Goal: Find specific page/section: Find specific page/section

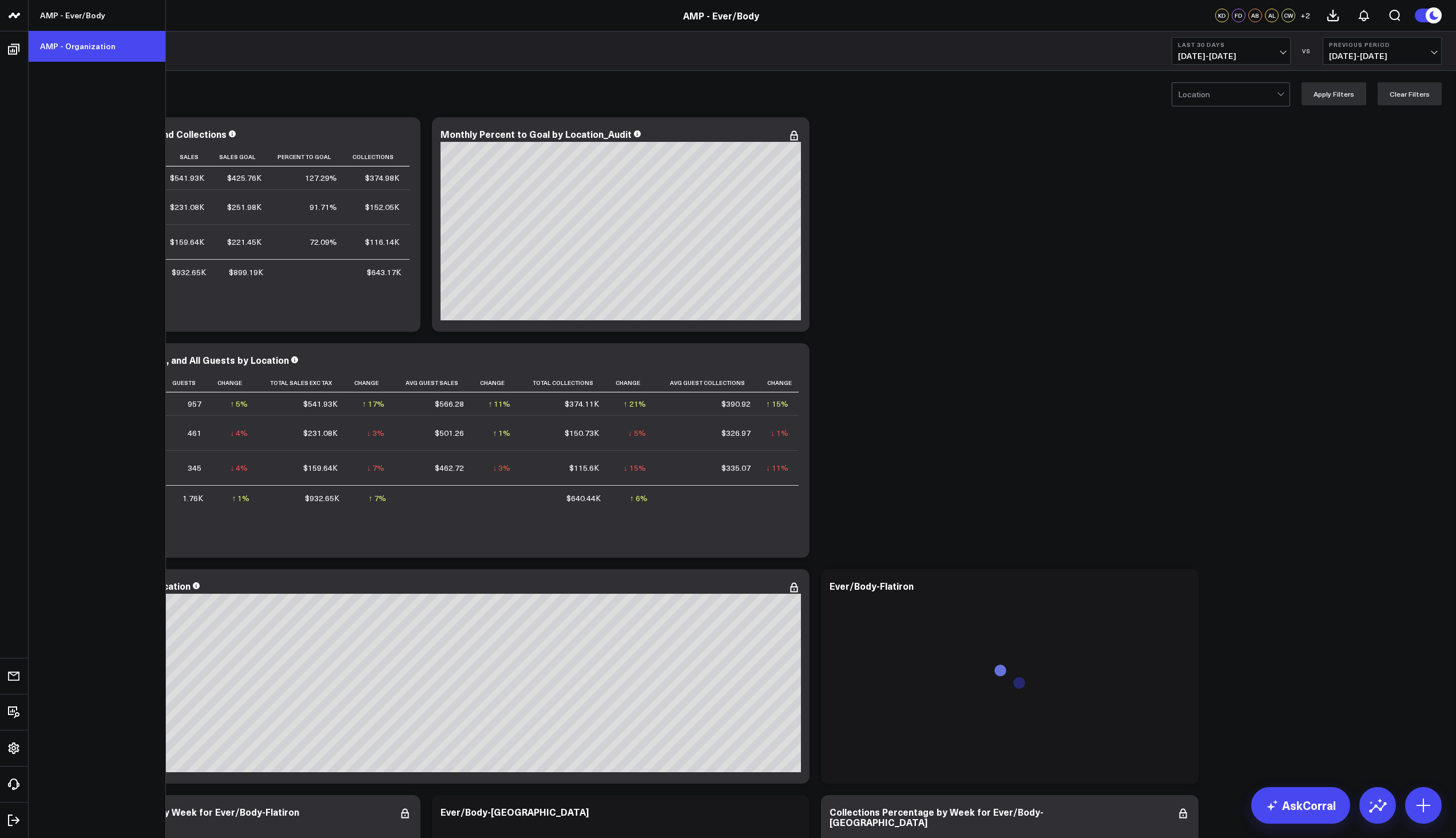
click at [54, 45] on link "AMP - Organization" at bounding box center [97, 47] width 137 height 31
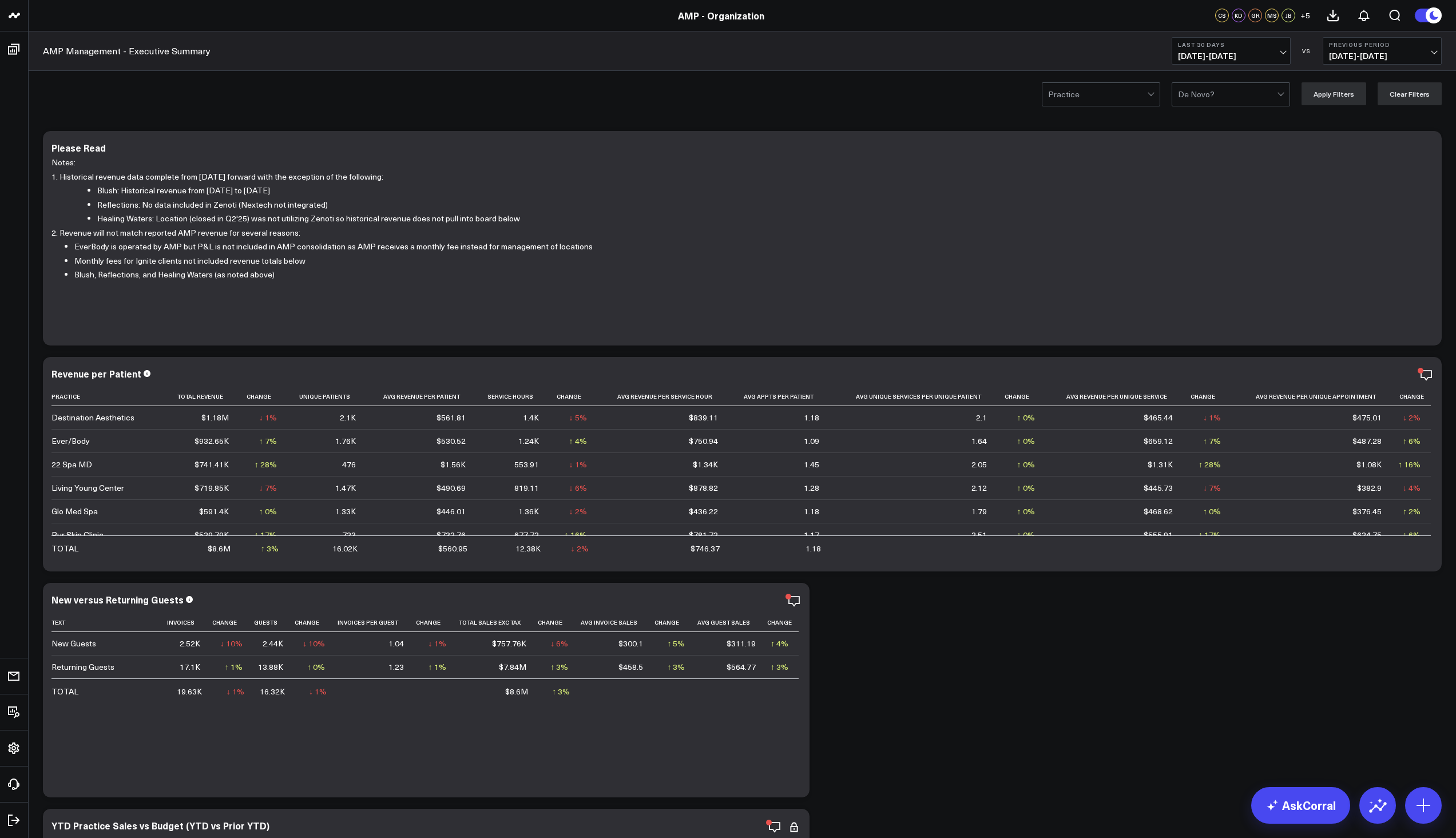
click at [1277, 52] on span "[DATE] - [DATE]" at bounding box center [1231, 56] width 106 height 9
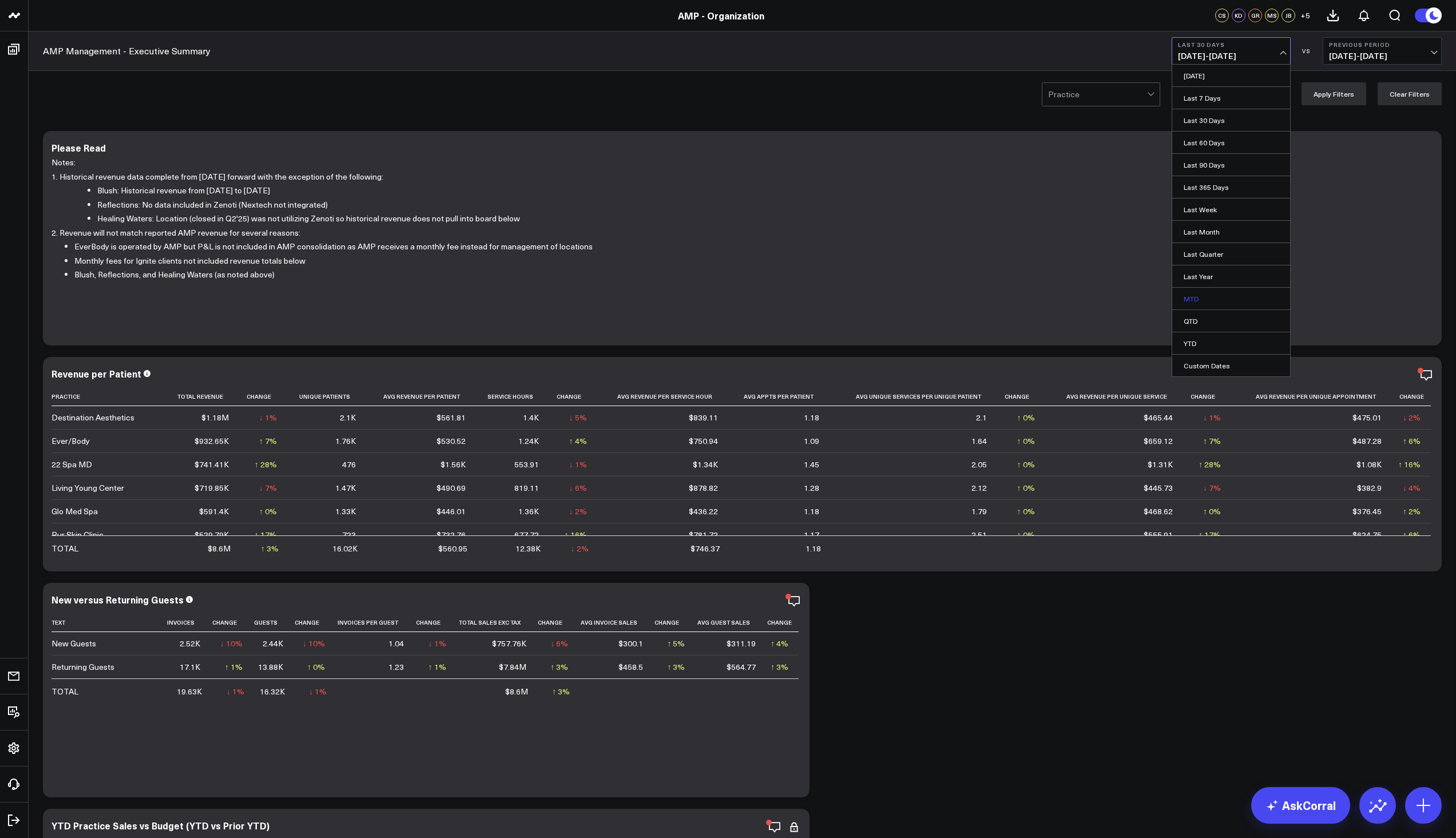
click at [1221, 296] on link "MTD" at bounding box center [1231, 298] width 118 height 22
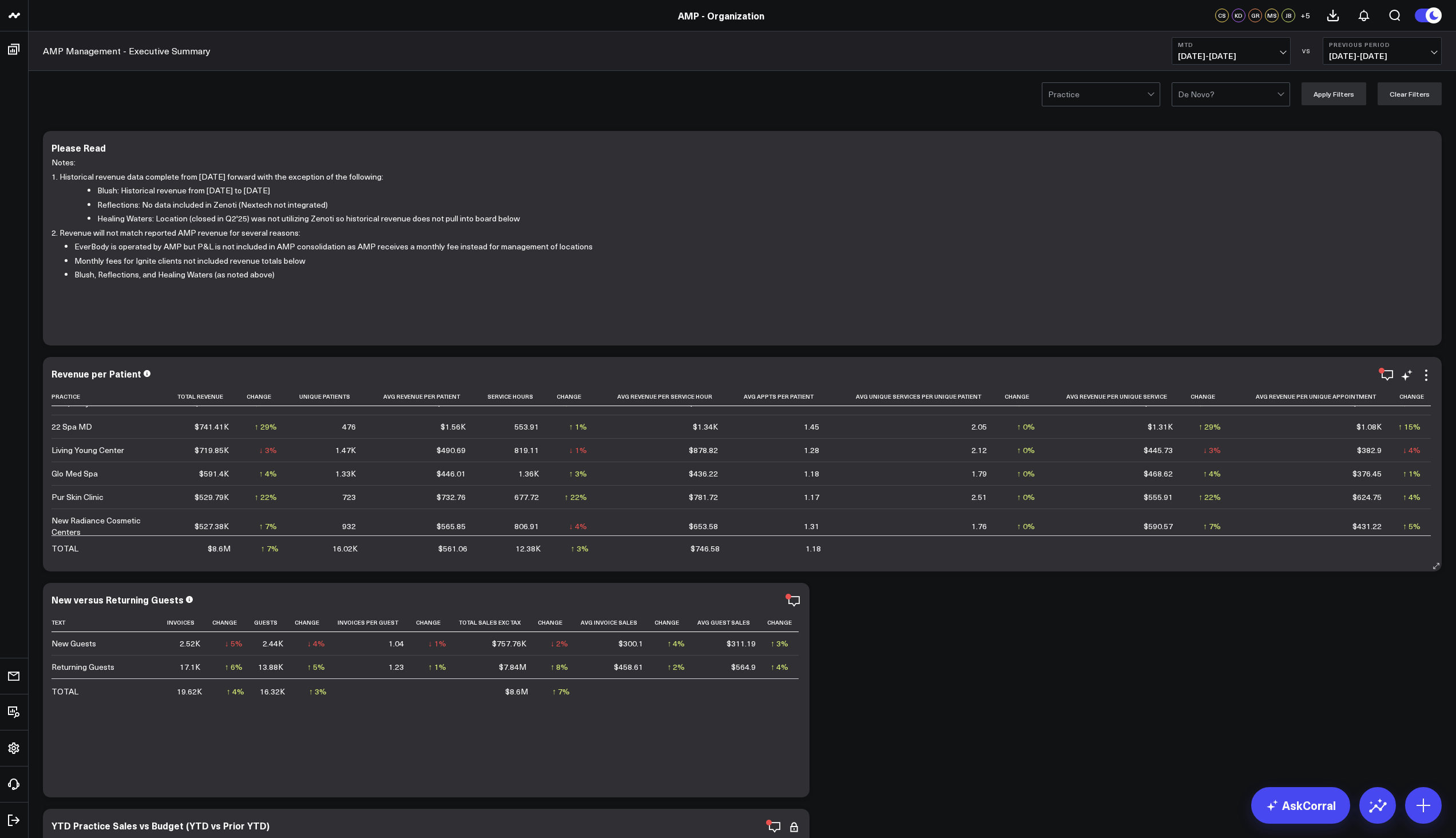
scroll to position [339, 0]
